Goal: Information Seeking & Learning: Learn about a topic

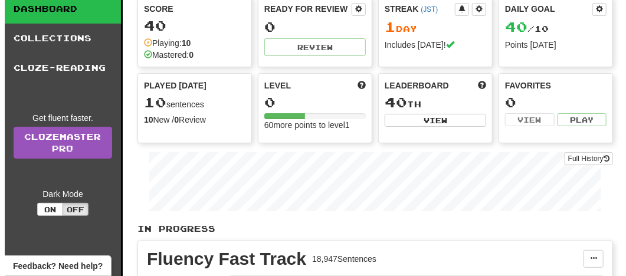
scroll to position [118, 0]
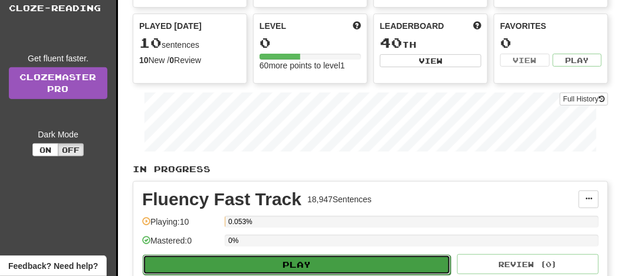
click at [296, 264] on button "Play" at bounding box center [297, 265] width 308 height 20
select select "**"
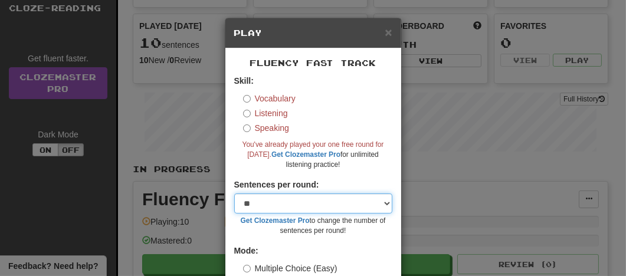
click at [378, 204] on select "* ** ** ** ** ** *** ********" at bounding box center [313, 203] width 158 height 20
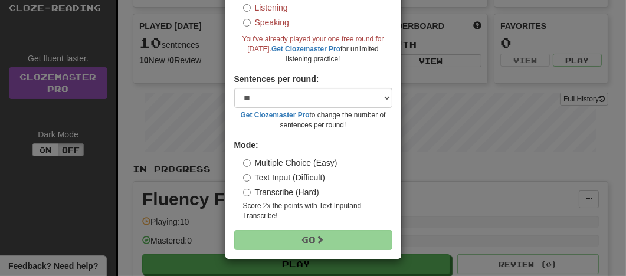
drag, startPoint x: 121, startPoint y: 137, endPoint x: 197, endPoint y: 160, distance: 78.9
click at [121, 137] on div "× Play Fluency Fast Track Skill: Vocabulary Listening Speaking You've already p…" at bounding box center [313, 138] width 626 height 276
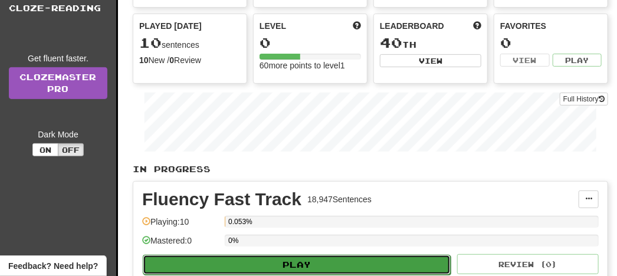
click at [308, 264] on button "Play" at bounding box center [297, 265] width 308 height 20
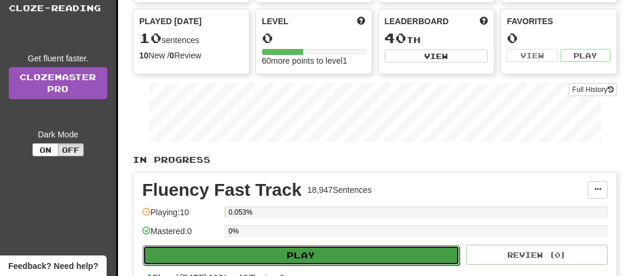
select select "**"
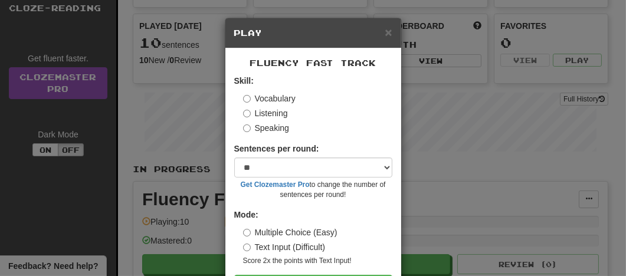
scroll to position [45, 0]
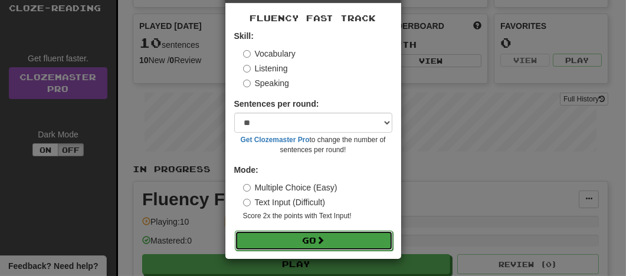
click at [304, 235] on button "Go" at bounding box center [314, 241] width 158 height 20
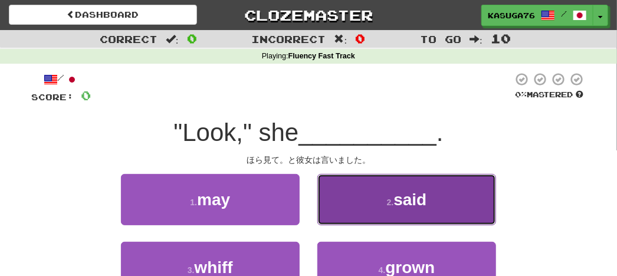
click at [425, 202] on span "said" at bounding box center [409, 199] width 33 height 18
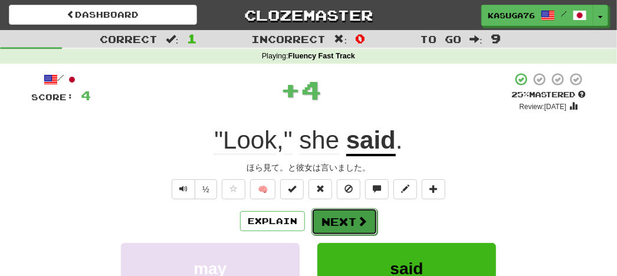
click at [331, 218] on button "Next" at bounding box center [344, 221] width 66 height 27
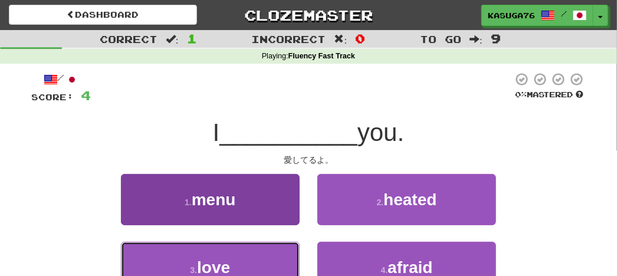
drag, startPoint x: 231, startPoint y: 261, endPoint x: 227, endPoint y: 251, distance: 10.3
click at [231, 261] on button "3 . love" at bounding box center [210, 267] width 179 height 51
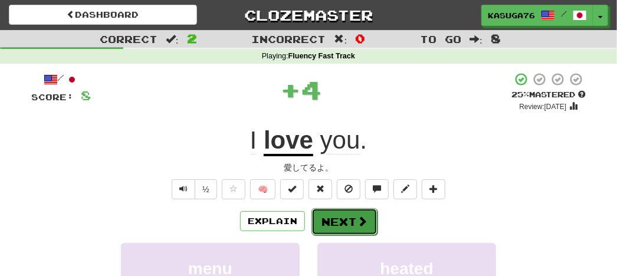
click at [344, 215] on button "Next" at bounding box center [344, 221] width 66 height 27
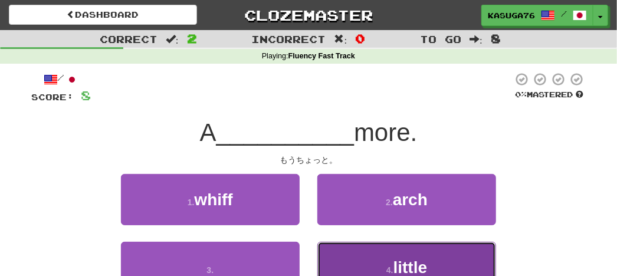
click at [392, 259] on button "4 . little" at bounding box center [406, 267] width 179 height 51
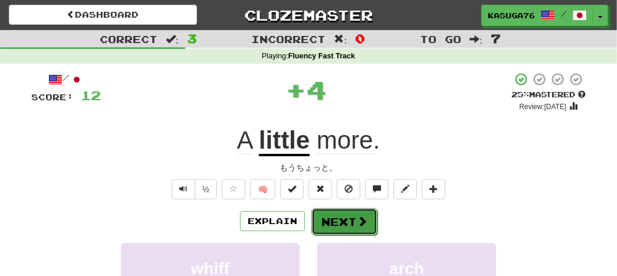
click at [326, 213] on button "Next" at bounding box center [344, 221] width 66 height 27
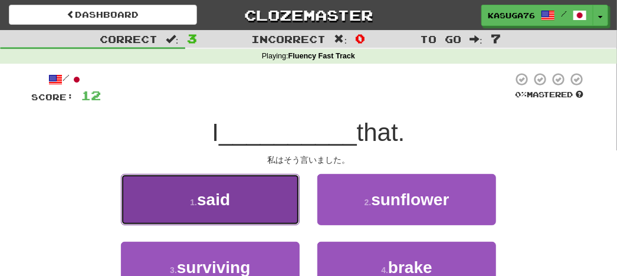
click at [242, 189] on button "1 . said" at bounding box center [210, 199] width 179 height 51
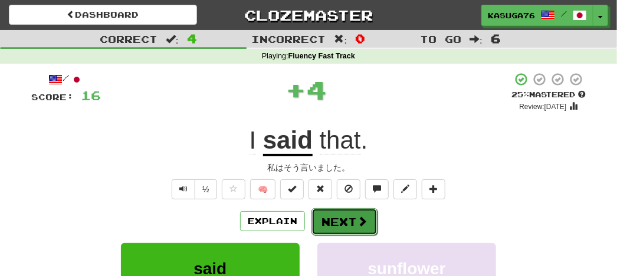
click at [345, 226] on button "Next" at bounding box center [344, 221] width 66 height 27
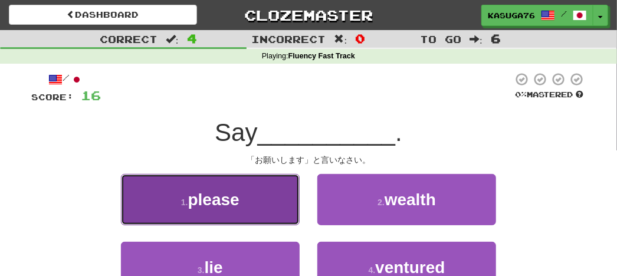
click at [236, 199] on span "please" at bounding box center [213, 199] width 51 height 18
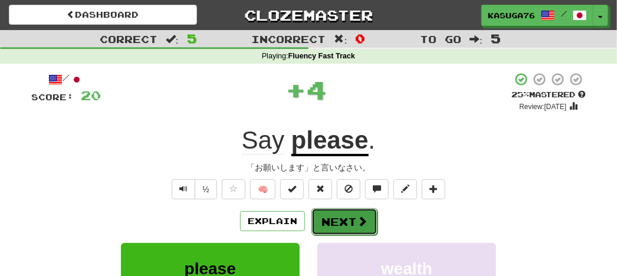
click at [354, 220] on button "Next" at bounding box center [344, 221] width 66 height 27
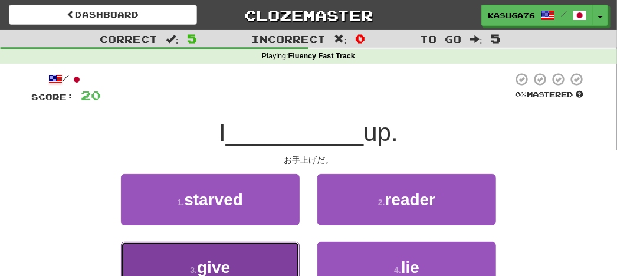
click at [210, 261] on span "give" at bounding box center [213, 267] width 33 height 18
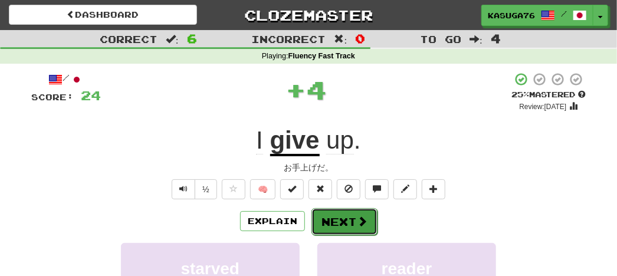
click at [340, 211] on button "Next" at bounding box center [344, 221] width 66 height 27
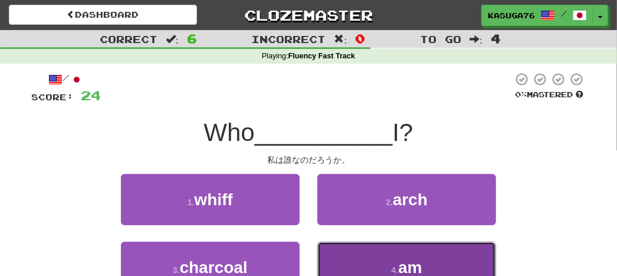
click at [334, 263] on button "4 . am" at bounding box center [406, 267] width 179 height 51
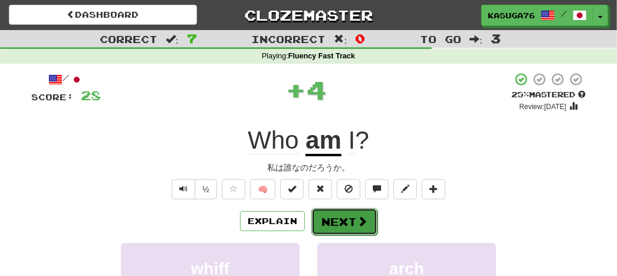
click at [344, 225] on button "Next" at bounding box center [344, 221] width 66 height 27
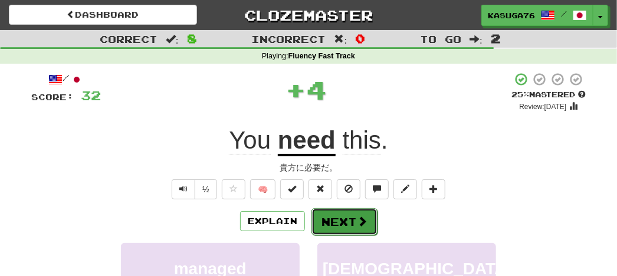
click at [363, 223] on span at bounding box center [362, 221] width 11 height 11
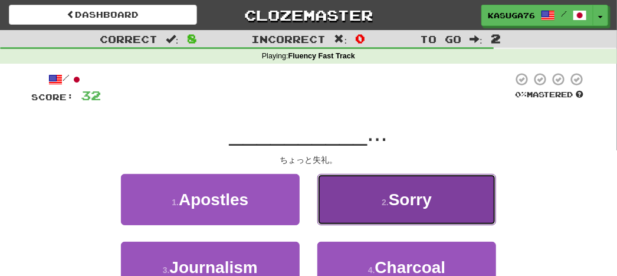
click at [412, 212] on button "2 . Sorry" at bounding box center [406, 199] width 179 height 51
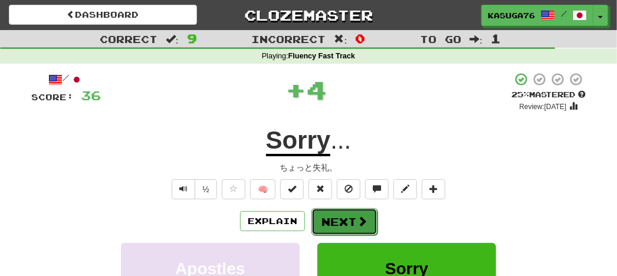
click at [333, 221] on button "Next" at bounding box center [344, 221] width 66 height 27
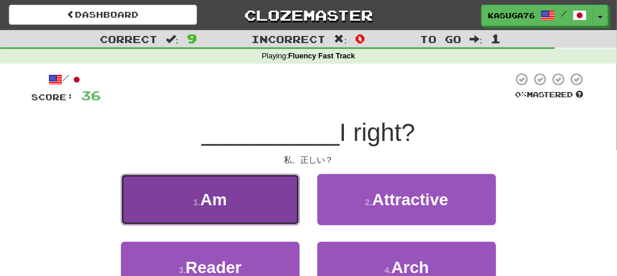
click at [195, 202] on small "1 ." at bounding box center [196, 202] width 7 height 9
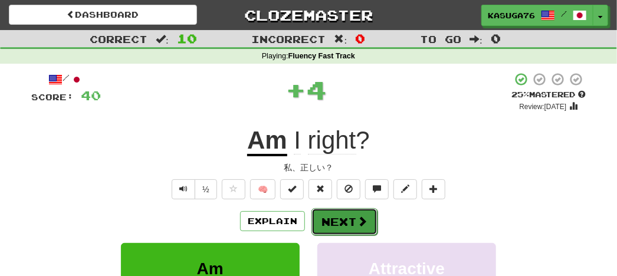
click at [334, 219] on button "Next" at bounding box center [344, 221] width 66 height 27
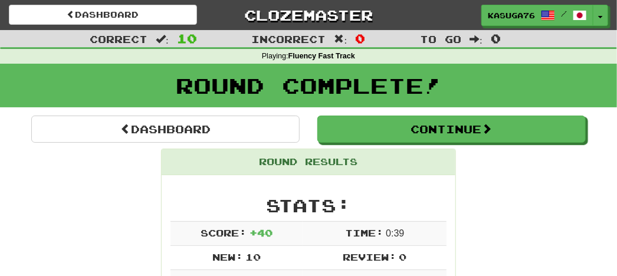
scroll to position [58, 0]
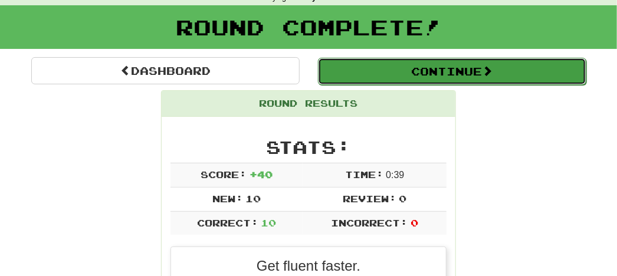
click at [459, 73] on button "Continue" at bounding box center [452, 71] width 268 height 27
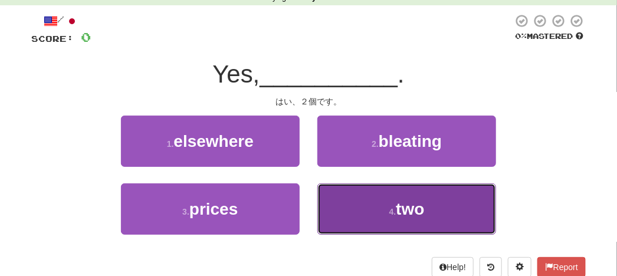
click at [416, 206] on span "two" at bounding box center [410, 209] width 28 height 18
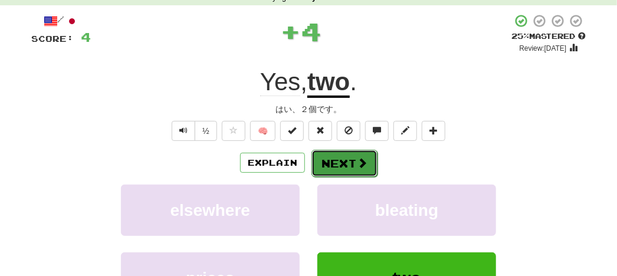
click at [326, 159] on button "Next" at bounding box center [344, 163] width 66 height 27
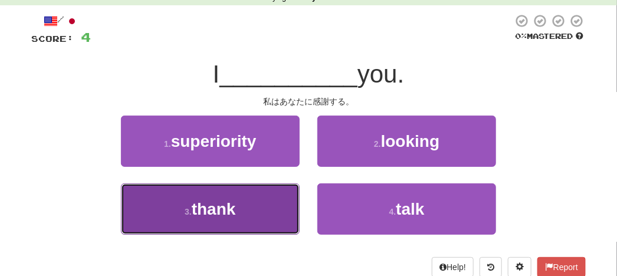
click at [236, 214] on span "thank" at bounding box center [214, 209] width 44 height 18
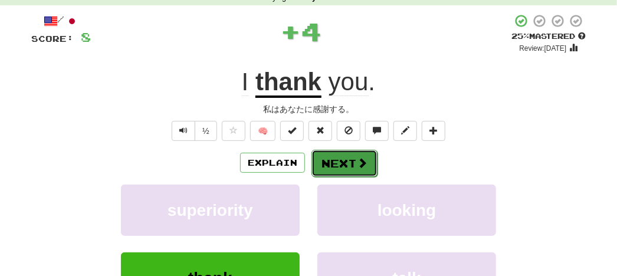
click at [318, 162] on button "Next" at bounding box center [344, 163] width 66 height 27
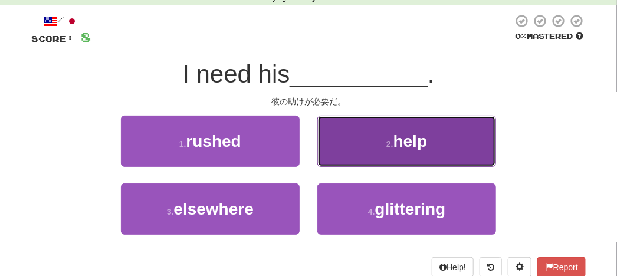
click at [432, 152] on button "2 . help" at bounding box center [406, 141] width 179 height 51
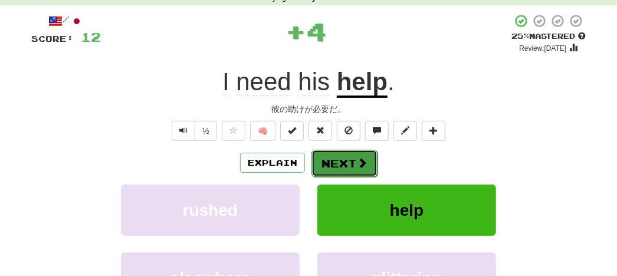
click at [333, 159] on button "Next" at bounding box center [344, 163] width 66 height 27
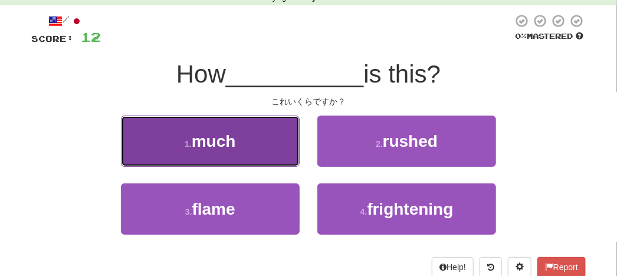
click at [248, 151] on button "1 . much" at bounding box center [210, 141] width 179 height 51
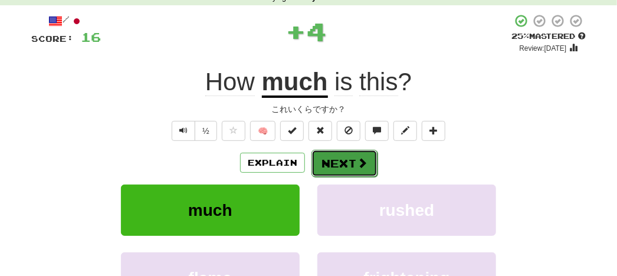
click at [359, 163] on span at bounding box center [362, 162] width 11 height 11
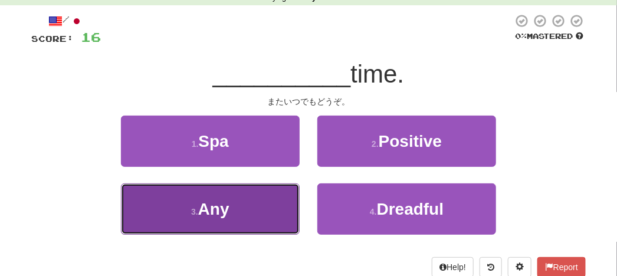
click at [254, 212] on button "3 . Any" at bounding box center [210, 208] width 179 height 51
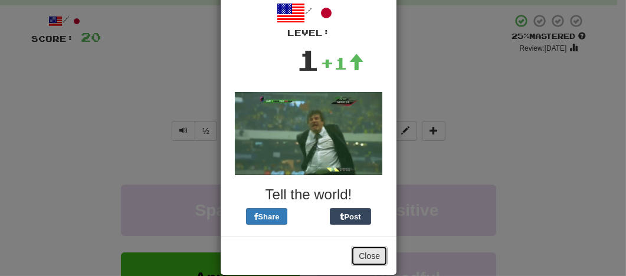
click at [359, 252] on button "Close" at bounding box center [369, 256] width 37 height 20
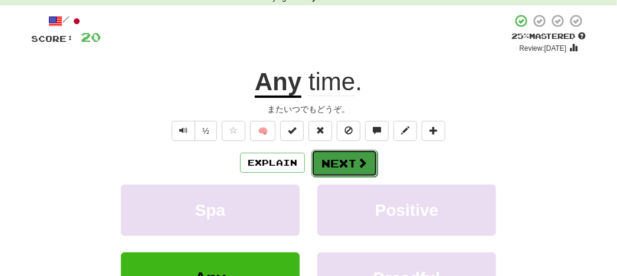
click at [357, 165] on span at bounding box center [362, 162] width 11 height 11
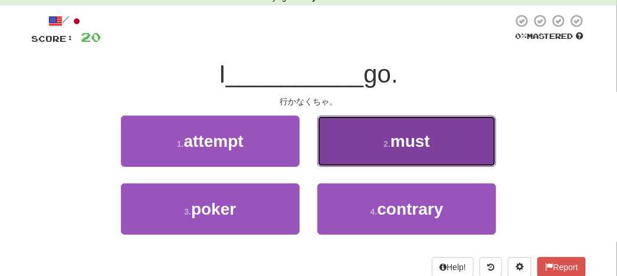
click at [389, 131] on button "2 . must" at bounding box center [406, 141] width 179 height 51
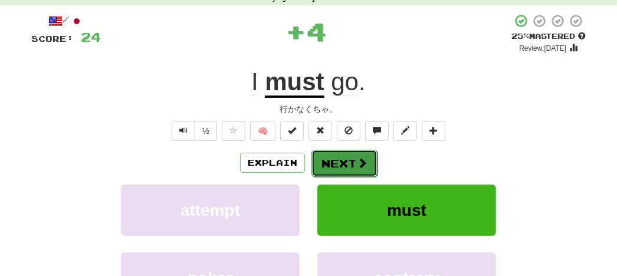
click at [343, 160] on button "Next" at bounding box center [344, 163] width 66 height 27
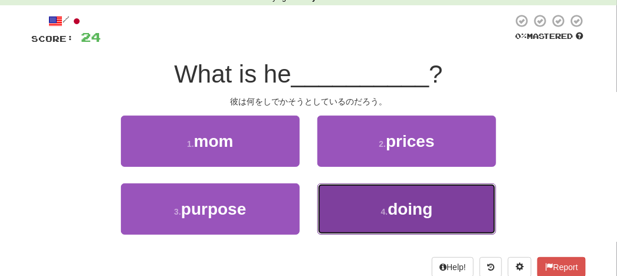
click at [401, 201] on span "doing" at bounding box center [409, 209] width 45 height 18
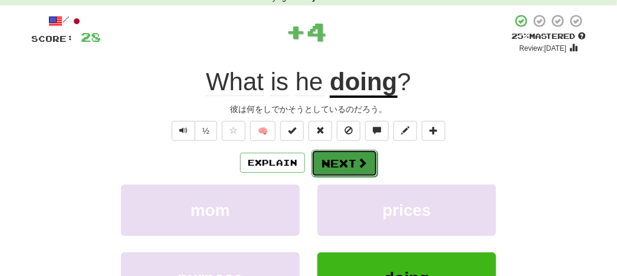
click at [337, 160] on button "Next" at bounding box center [344, 163] width 66 height 27
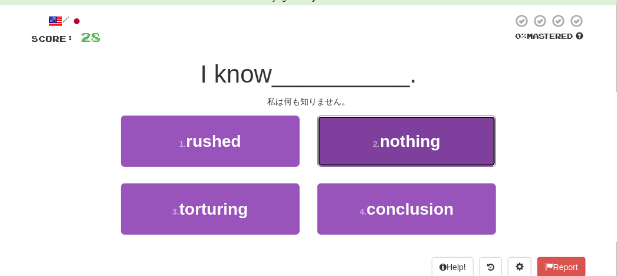
click at [409, 149] on span "nothing" at bounding box center [410, 141] width 61 height 18
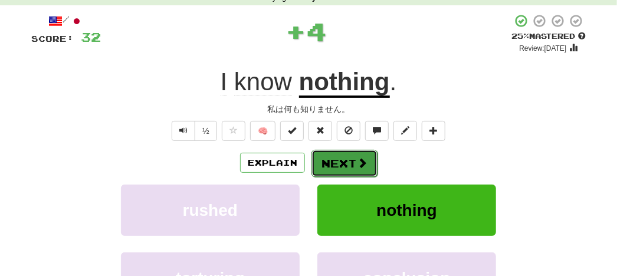
click at [344, 165] on button "Next" at bounding box center [344, 163] width 66 height 27
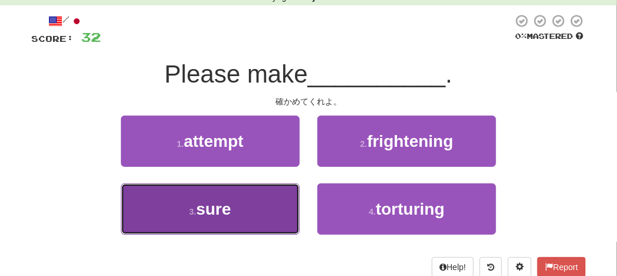
click at [227, 211] on span "sure" at bounding box center [213, 209] width 35 height 18
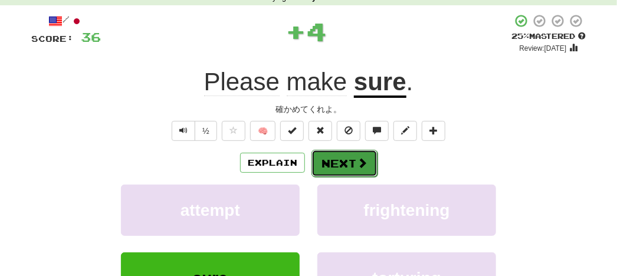
click at [336, 156] on button "Next" at bounding box center [344, 163] width 66 height 27
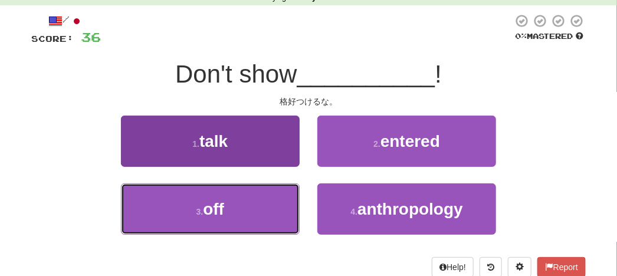
click at [231, 199] on button "3 . off" at bounding box center [210, 208] width 179 height 51
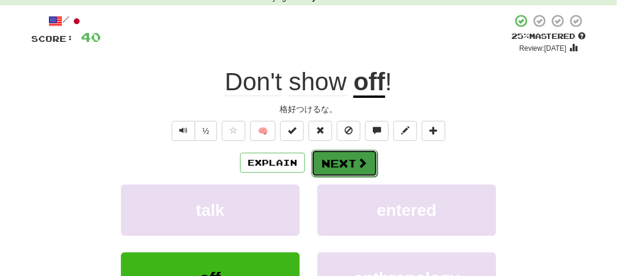
click at [339, 161] on button "Next" at bounding box center [344, 163] width 66 height 27
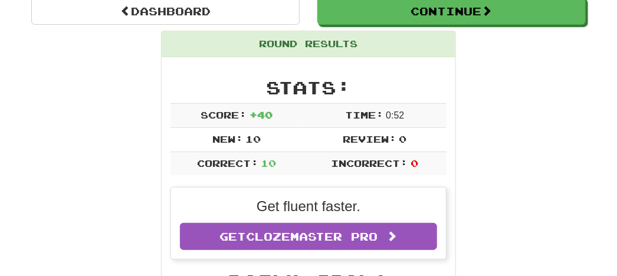
scroll to position [0, 0]
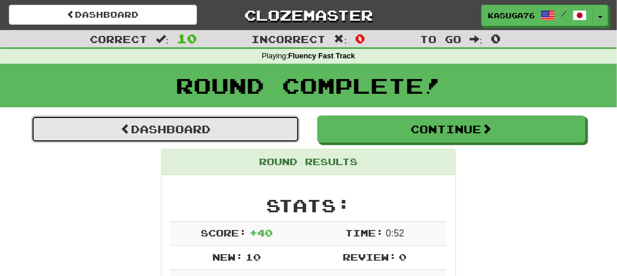
click at [208, 126] on link "Dashboard" at bounding box center [165, 129] width 268 height 27
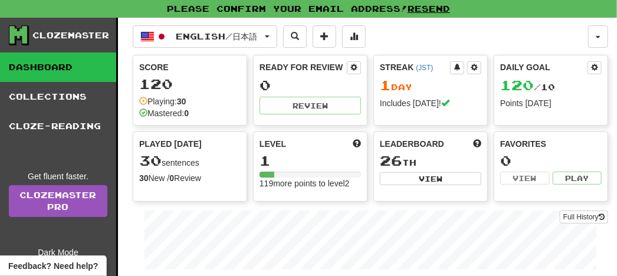
scroll to position [118, 0]
